Goal: Transaction & Acquisition: Obtain resource

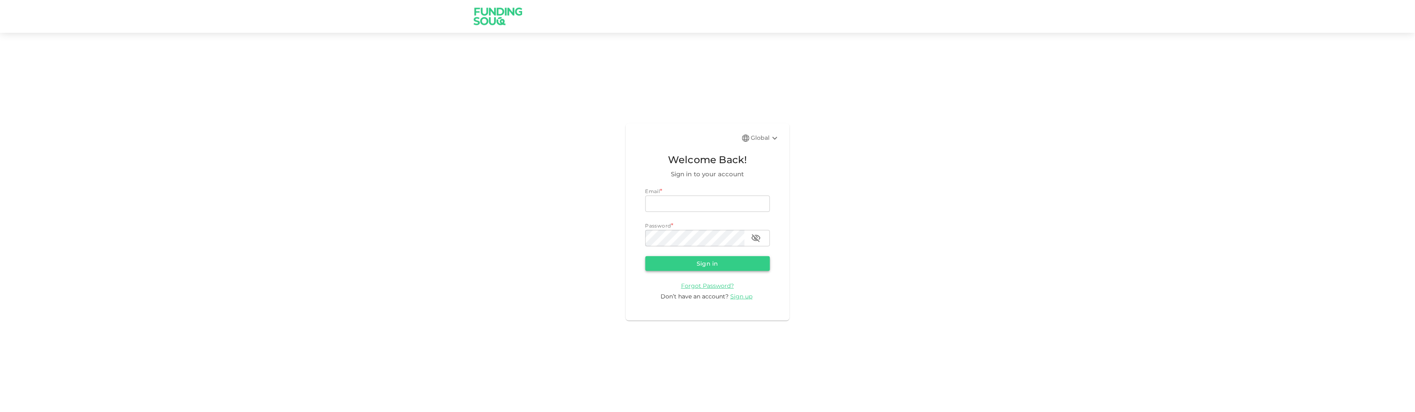
type input "[EMAIL_ADDRESS][DOMAIN_NAME]"
click at [712, 261] on button "Sign in" at bounding box center [708, 263] width 125 height 15
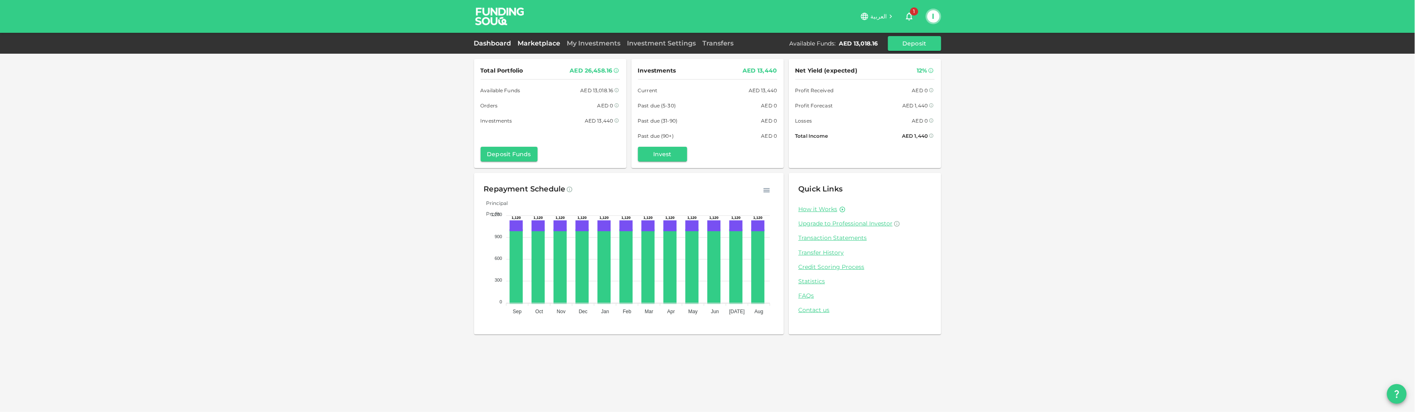
click at [550, 41] on link "Marketplace" at bounding box center [539, 43] width 49 height 8
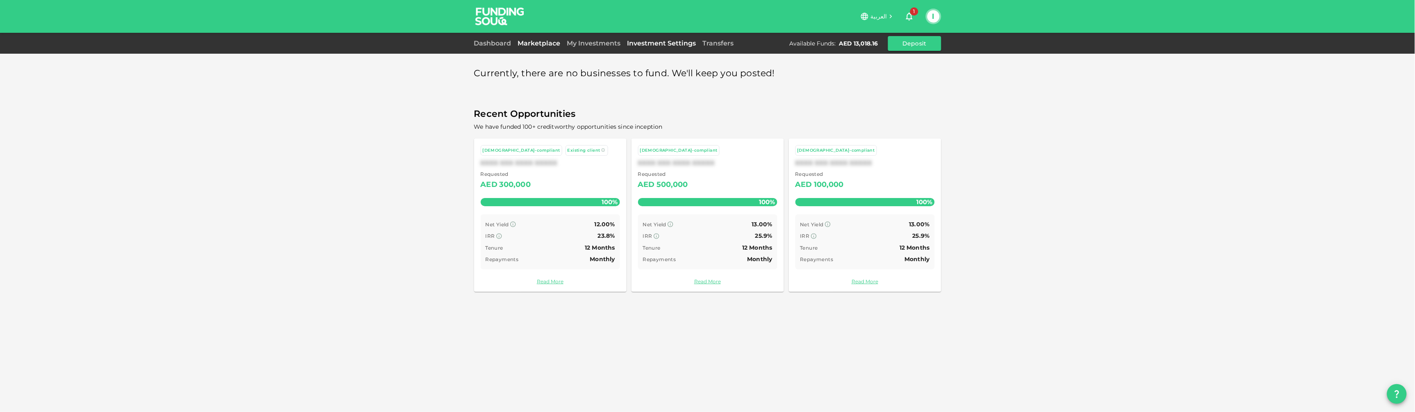
click at [640, 43] on link "Investment Settings" at bounding box center [661, 43] width 75 height 8
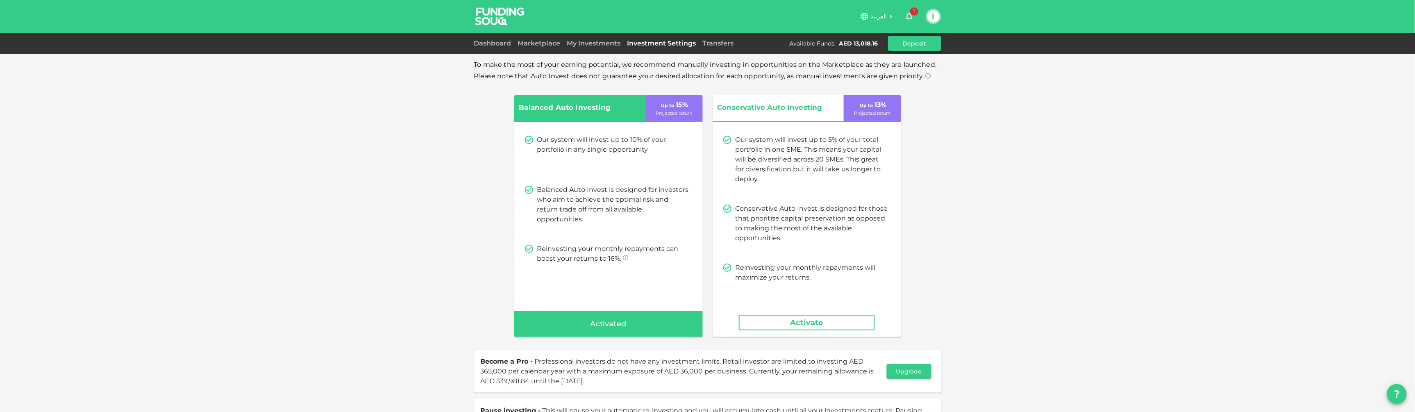
click at [911, 50] on button "Deposit" at bounding box center [914, 43] width 53 height 15
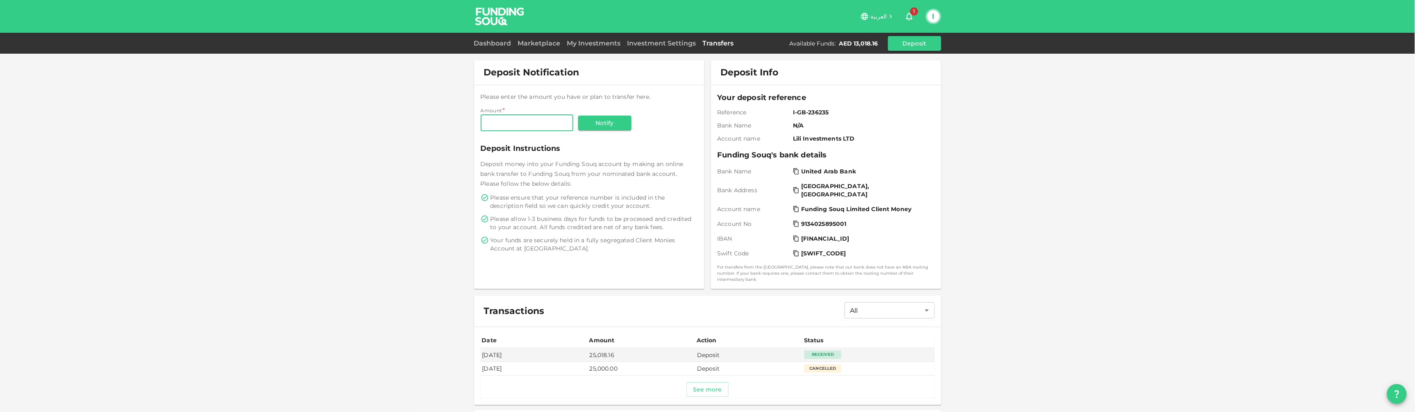
scroll to position [49, 0]
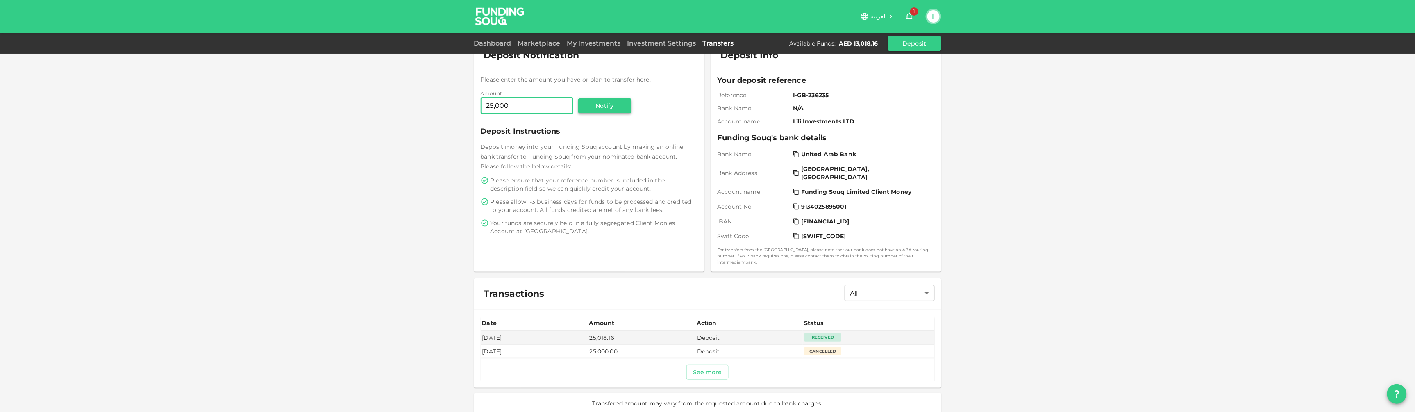
type input "25,000"
click at [578, 105] on button "Notify" at bounding box center [604, 105] width 53 height 15
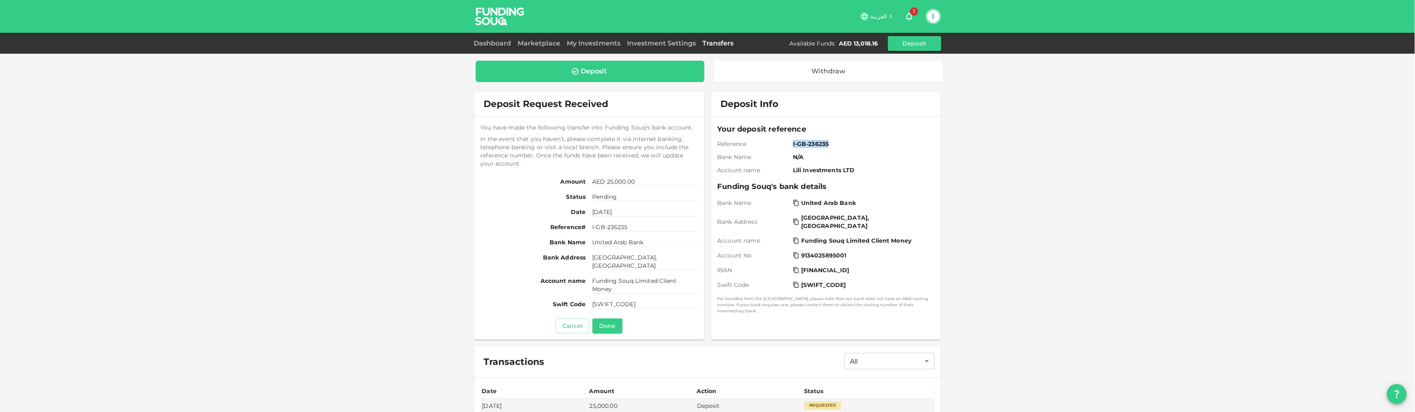
drag, startPoint x: 823, startPoint y: 143, endPoint x: 783, endPoint y: 142, distance: 40.6
click at [783, 142] on div "Reference I-GB-236235" at bounding box center [826, 144] width 217 height 8
copy span "I-GB-236235"
click at [877, 162] on div "Your deposit reference Reference I-GB-236235 Bank Name N/A Account name Lili In…" at bounding box center [826, 148] width 217 height 51
click at [929, 16] on button "I" at bounding box center [933, 16] width 12 height 12
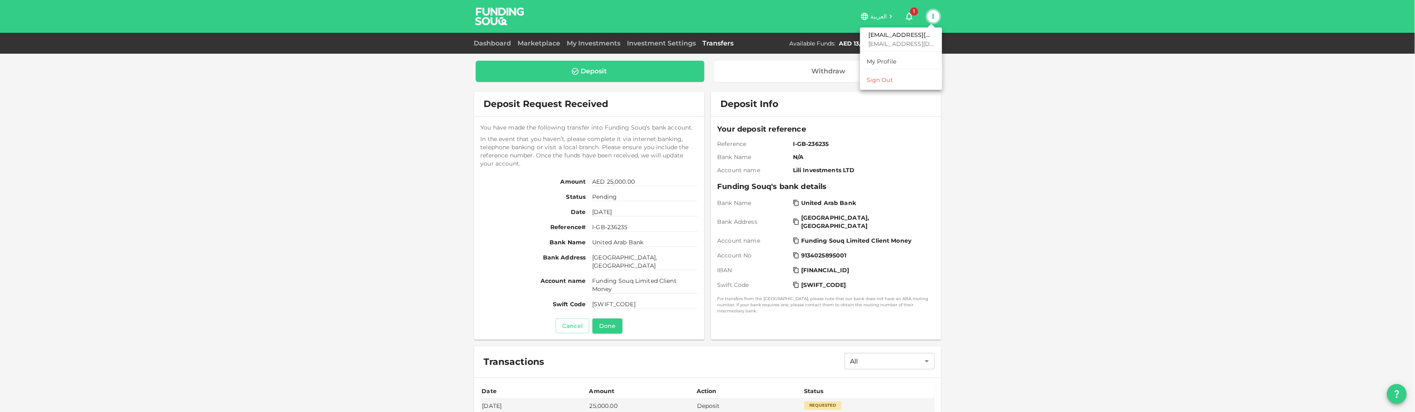
click at [873, 78] on div "Sign Out" at bounding box center [880, 80] width 26 height 8
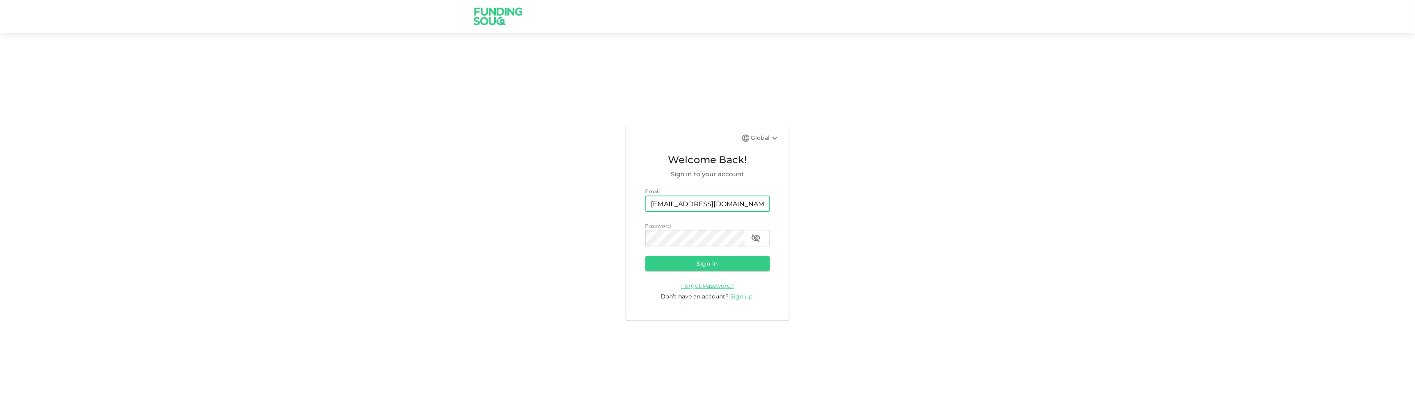
click at [706, 199] on input "[EMAIL_ADDRESS][DOMAIN_NAME]" at bounding box center [708, 203] width 125 height 16
type input "[EMAIL_ADDRESS][DOMAIN_NAME]"
click at [746, 271] on button "Sign in" at bounding box center [708, 263] width 125 height 15
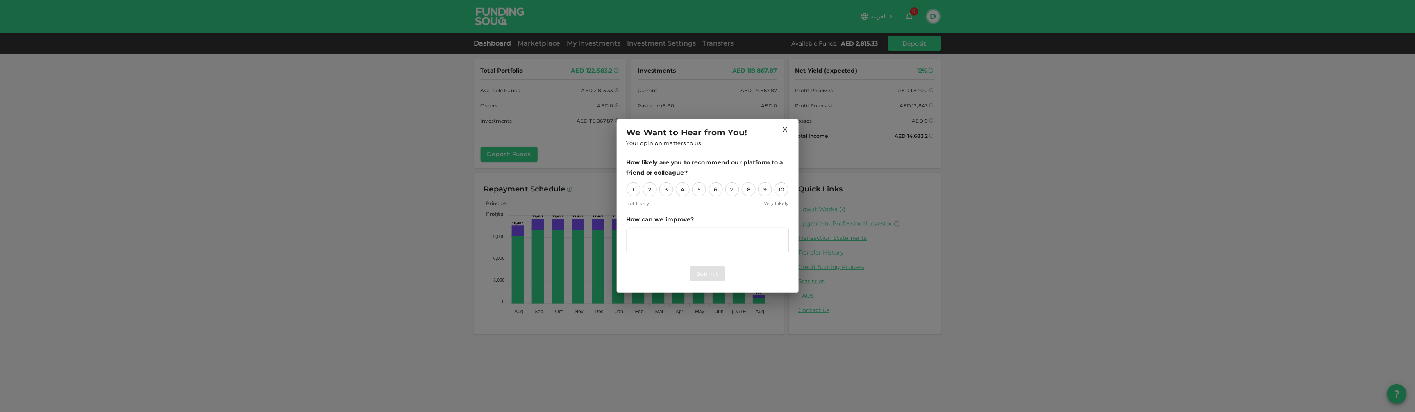
click at [787, 131] on icon at bounding box center [785, 129] width 5 height 5
